Goal: Information Seeking & Learning: Learn about a topic

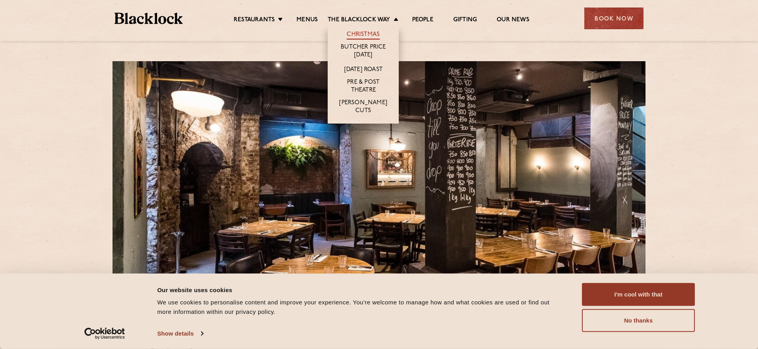
click at [367, 32] on link "Christmas" at bounding box center [363, 35] width 33 height 9
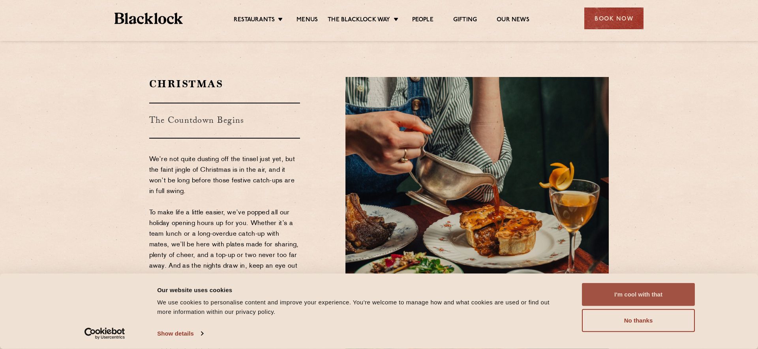
click at [633, 295] on button "I'm cool with that" at bounding box center [638, 294] width 113 height 23
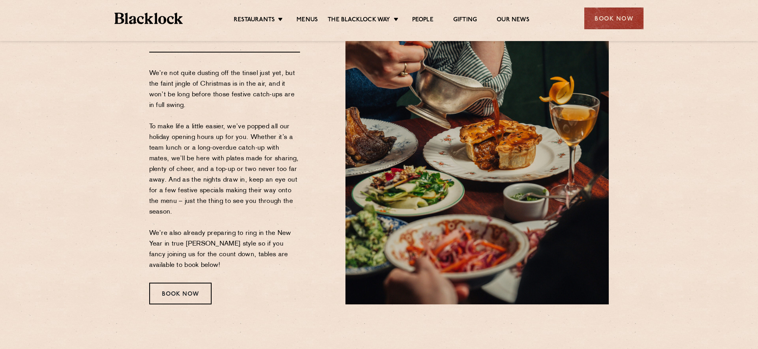
scroll to position [85, 0]
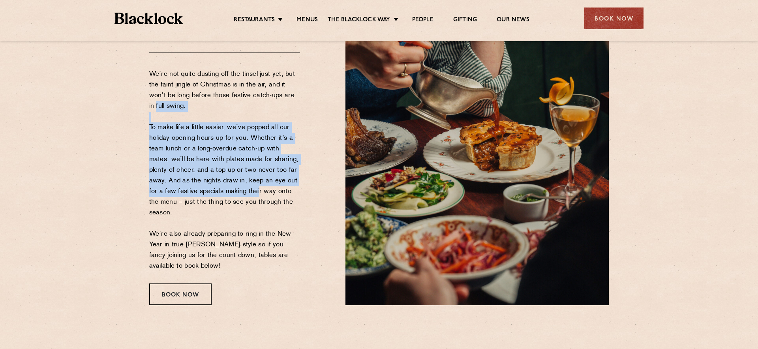
drag, startPoint x: 149, startPoint y: 113, endPoint x: 241, endPoint y: 197, distance: 124.1
click at [241, 197] on div "Christmas The Countdown Begins We’re not quite dusting off the tinsel just yet,…" at bounding box center [241, 149] width 197 height 314
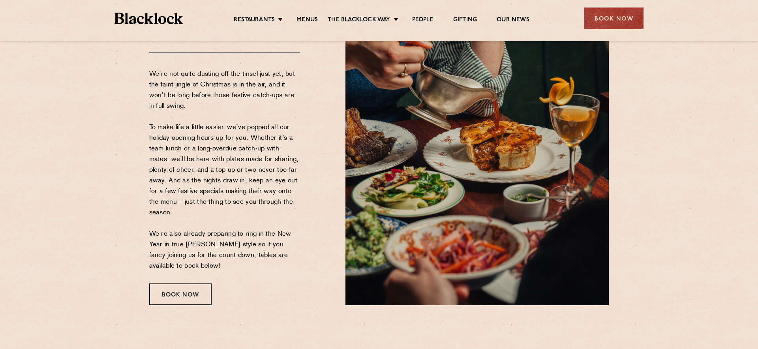
click at [241, 196] on p "We’re not quite dusting off the tinsel just yet, but the faint jingle of Christ…" at bounding box center [224, 170] width 151 height 203
drag, startPoint x: 241, startPoint y: 196, endPoint x: 218, endPoint y: 186, distance: 24.4
click at [241, 196] on p "We’re not quite dusting off the tinsel just yet, but the faint jingle of Christ…" at bounding box center [224, 170] width 151 height 203
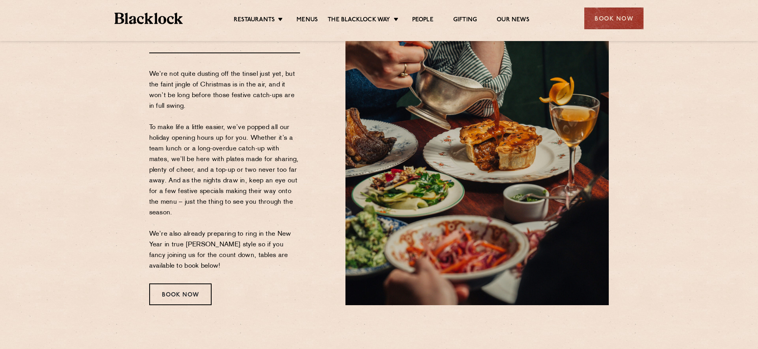
click at [207, 182] on p "We’re not quite dusting off the tinsel just yet, but the faint jingle of Christ…" at bounding box center [224, 170] width 151 height 203
click at [208, 182] on p "We’re not quite dusting off the tinsel just yet, but the faint jingle of Christ…" at bounding box center [224, 170] width 151 height 203
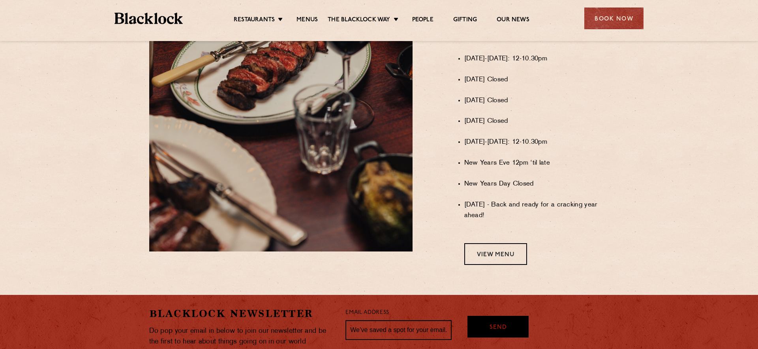
scroll to position [455, 0]
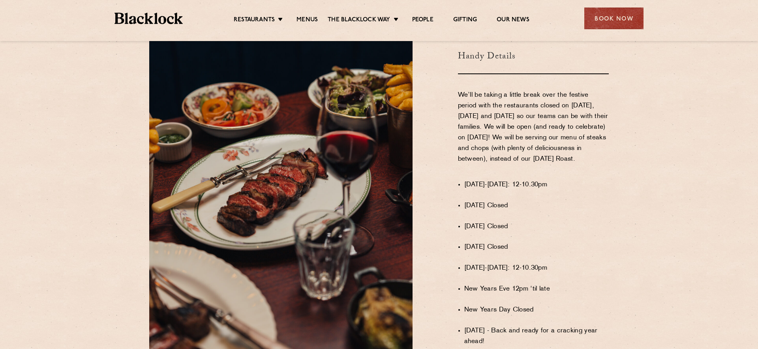
drag, startPoint x: 500, startPoint y: 167, endPoint x: 452, endPoint y: 84, distance: 96.3
click at [452, 84] on div "Christmas Opening Hours Handy Details We’ll be taking a little break over the f…" at bounding box center [517, 180] width 197 height 395
click at [462, 90] on p "We’ll be taking a little break over the festive period with the restaurants clo…" at bounding box center [533, 132] width 151 height 85
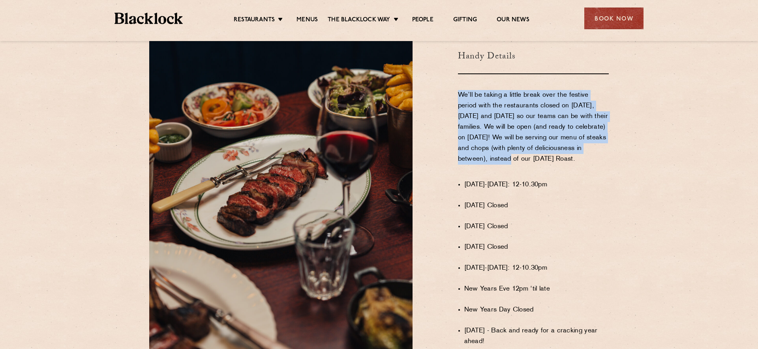
drag, startPoint x: 457, startPoint y: 88, endPoint x: 488, endPoint y: 159, distance: 77.4
click at [489, 159] on div "Christmas Opening Hours Handy Details We’ll be taking a little break over the f…" at bounding box center [517, 180] width 197 height 395
click at [488, 160] on p "We’ll be taking a little break over the festive period with the restaurants clo…" at bounding box center [533, 132] width 151 height 85
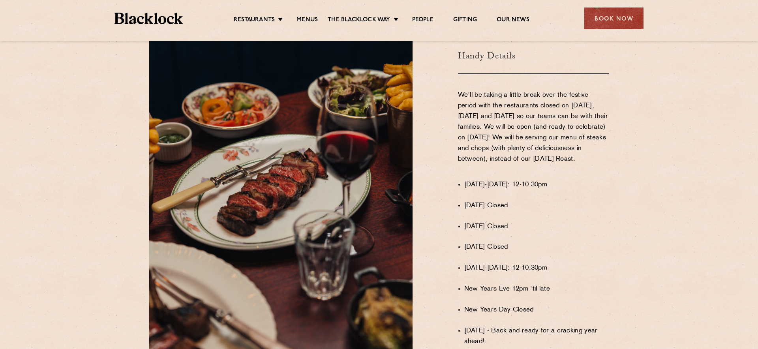
drag, startPoint x: 486, startPoint y: 143, endPoint x: 464, endPoint y: 89, distance: 58.3
click at [464, 90] on p "We’ll be taking a little break over the festive period with the restaurants clo…" at bounding box center [533, 132] width 151 height 85
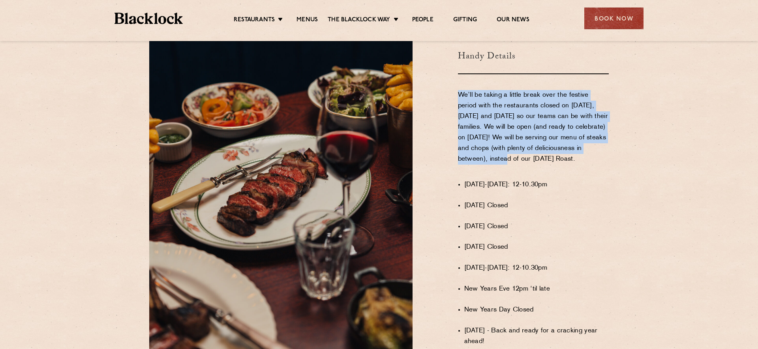
drag, startPoint x: 455, startPoint y: 86, endPoint x: 485, endPoint y: 151, distance: 70.7
click at [485, 151] on div "Christmas Opening Hours Handy Details We’ll be taking a little break over the f…" at bounding box center [517, 180] width 197 height 395
click at [485, 151] on p "We’ll be taking a little break over the festive period with the restaurants clo…" at bounding box center [533, 132] width 151 height 85
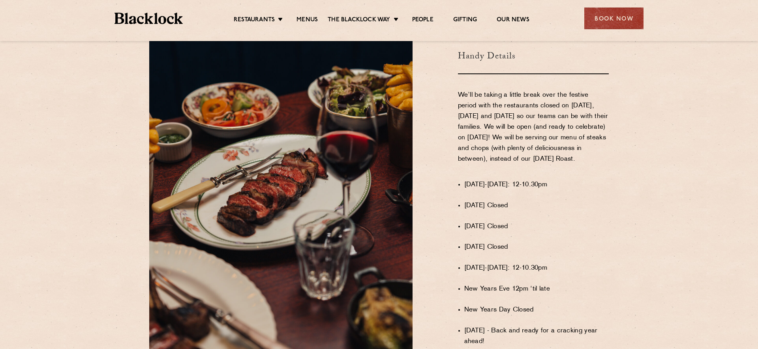
click at [462, 191] on div "Christmas Opening Hours Handy Details We’ll be taking a little break over the f…" at bounding box center [517, 180] width 197 height 395
drag, startPoint x: 485, startPoint y: 191, endPoint x: 528, endPoint y: 191, distance: 42.7
click at [528, 190] on li "[DATE]-[DATE]: 12-10.30pm" at bounding box center [536, 185] width 145 height 11
drag, startPoint x: 528, startPoint y: 191, endPoint x: 506, endPoint y: 169, distance: 31.3
click at [528, 190] on li "[DATE]-[DATE]: 12-10.30pm" at bounding box center [536, 185] width 145 height 11
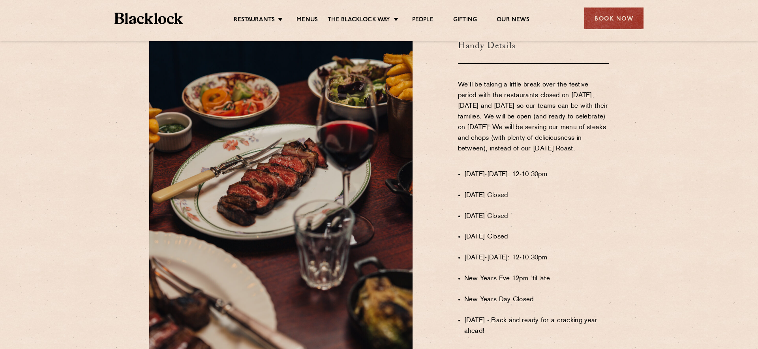
scroll to position [466, 0]
drag, startPoint x: 468, startPoint y: 182, endPoint x: 532, endPoint y: 182, distance: 64.8
click at [532, 180] on li "[DATE]-[DATE]: 12-10.30pm" at bounding box center [536, 174] width 145 height 11
drag, startPoint x: 549, startPoint y: 183, endPoint x: 477, endPoint y: 183, distance: 71.5
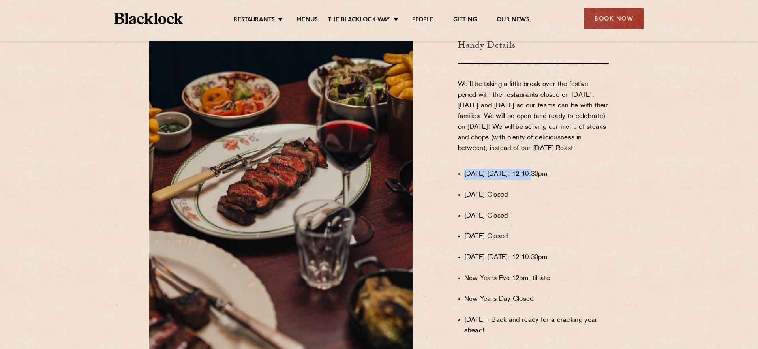
click at [477, 180] on li "[DATE]-[DATE]: 12-10.30pm" at bounding box center [536, 174] width 145 height 11
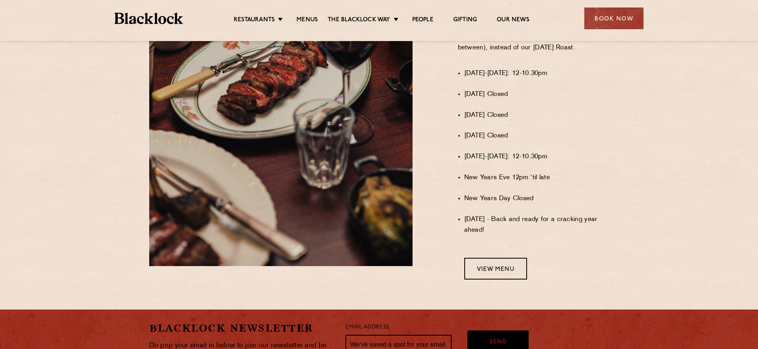
scroll to position [594, 0]
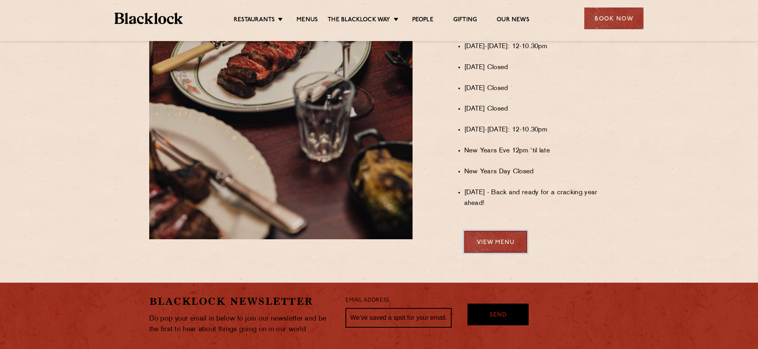
click at [509, 241] on link "View Menu" at bounding box center [495, 242] width 63 height 22
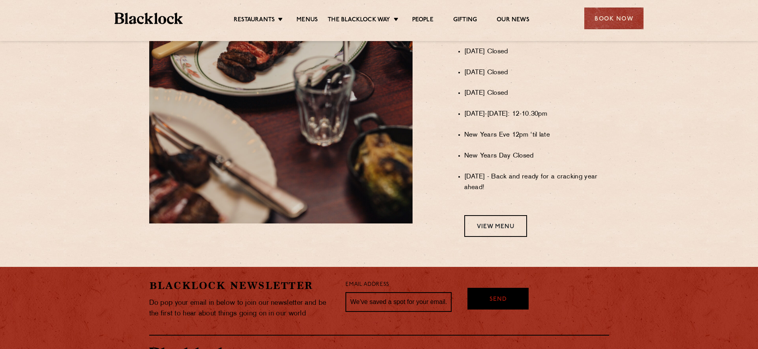
scroll to position [594, 0]
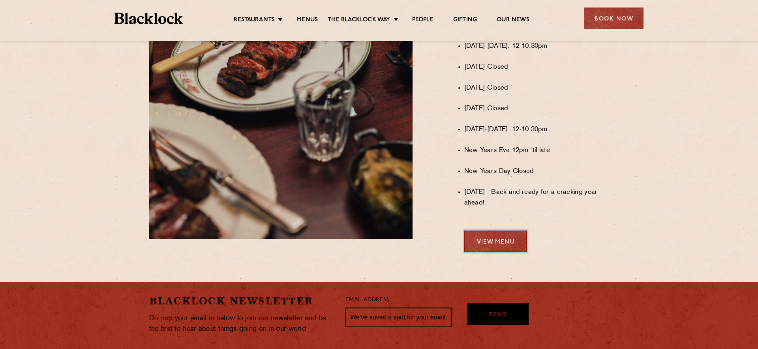
click at [501, 247] on link "View Menu" at bounding box center [495, 242] width 63 height 22
